Goal: Task Accomplishment & Management: Use online tool/utility

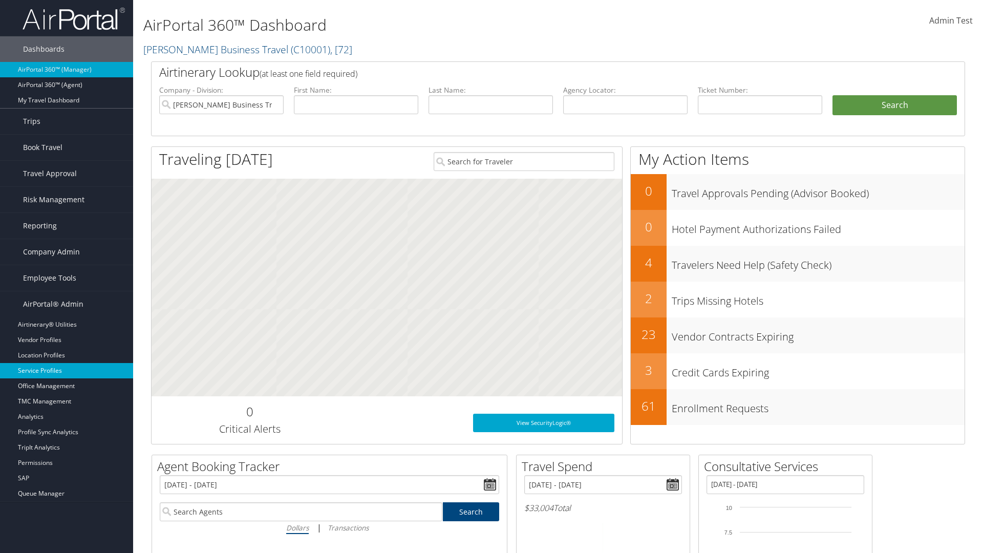
click at [67, 371] on link "Service Profiles" at bounding box center [66, 370] width 133 height 15
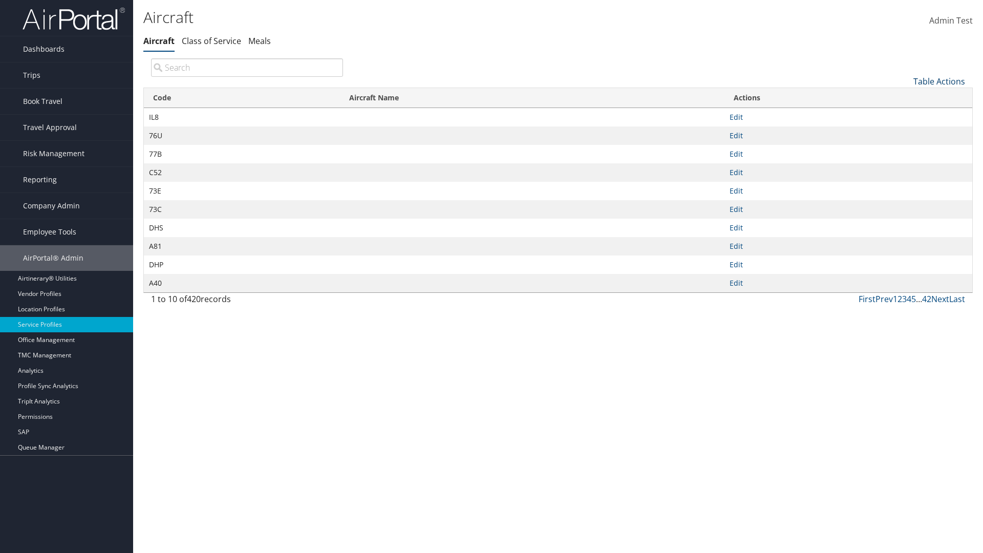
click at [939, 81] on link "Table Actions" at bounding box center [940, 81] width 52 height 11
click at [905, 97] on link "New Record" at bounding box center [905, 97] width 135 height 17
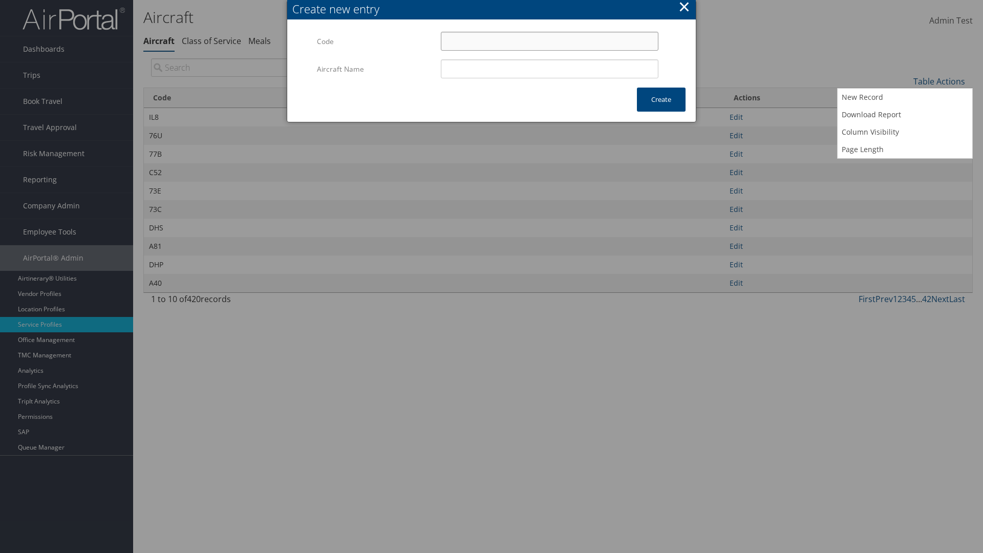
click at [550, 41] on input "Code" at bounding box center [550, 41] width 218 height 19
type input ":4"
click at [550, 69] on input "Aircraft Name" at bounding box center [550, 68] width 218 height 19
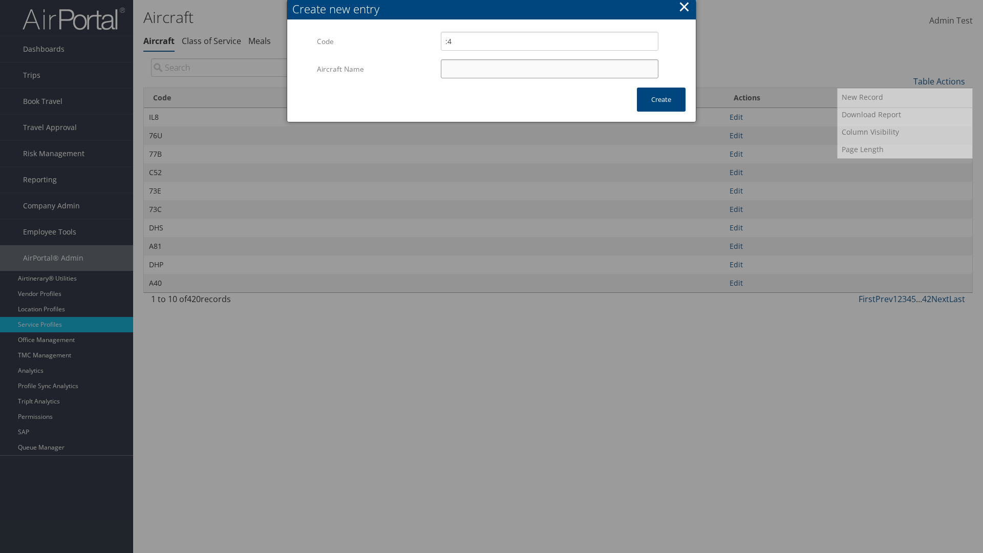
type input "Test"
type input ":4"
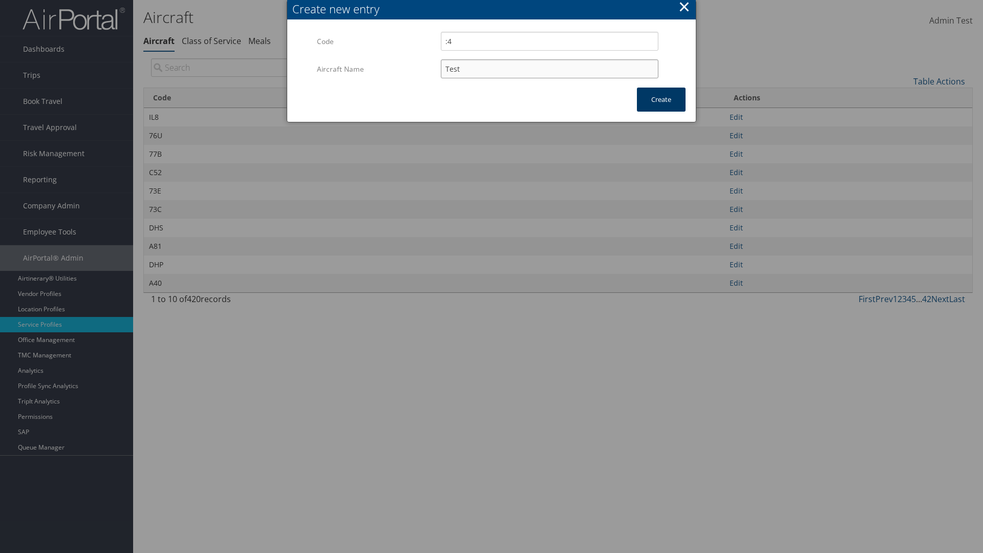
type input "Test"
click at [661, 99] on button "Create" at bounding box center [661, 100] width 49 height 24
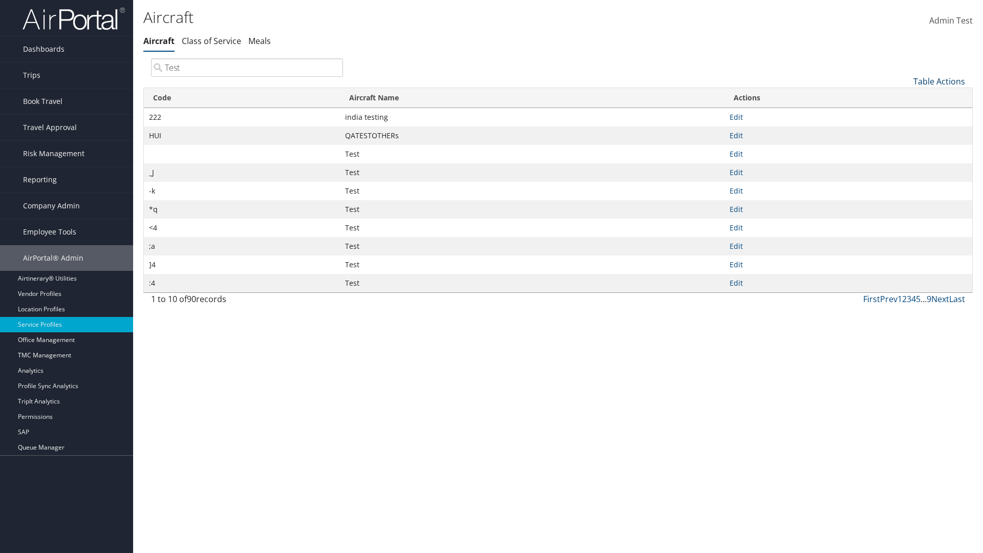
type input "Test"
click at [939, 81] on link "Table Actions" at bounding box center [940, 81] width 52 height 11
click at [905, 132] on link "Column Visibility" at bounding box center [905, 131] width 135 height 17
click at [905, 98] on link "Code" at bounding box center [905, 98] width 135 height 17
click at [905, 115] on link "Aircraft Name" at bounding box center [905, 115] width 135 height 17
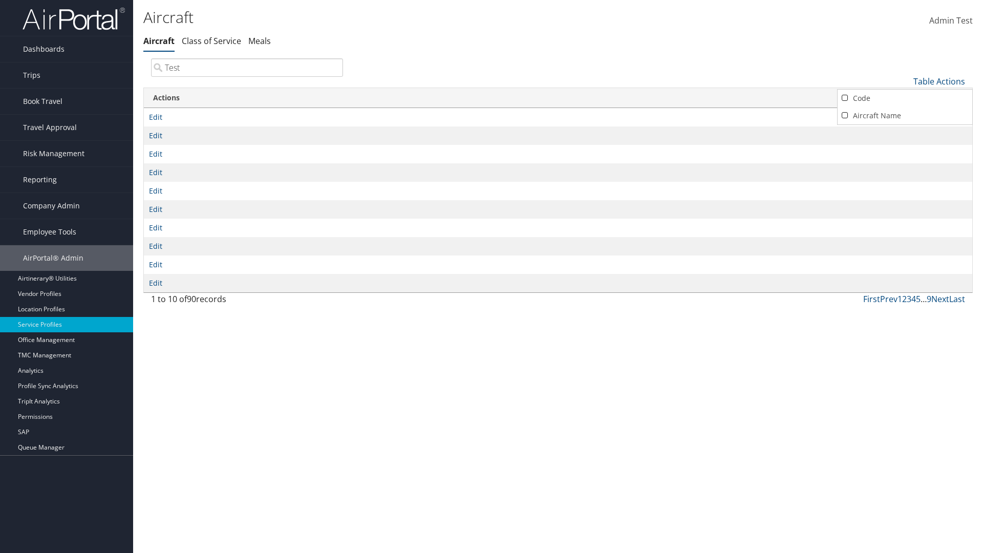
click at [492, 277] on div at bounding box center [491, 276] width 983 height 553
click at [939, 81] on link "Table Actions" at bounding box center [940, 81] width 52 height 11
click at [905, 98] on link "Code" at bounding box center [905, 98] width 135 height 17
click at [905, 115] on link "Aircraft Name" at bounding box center [905, 115] width 135 height 17
